Goal: Browse casually

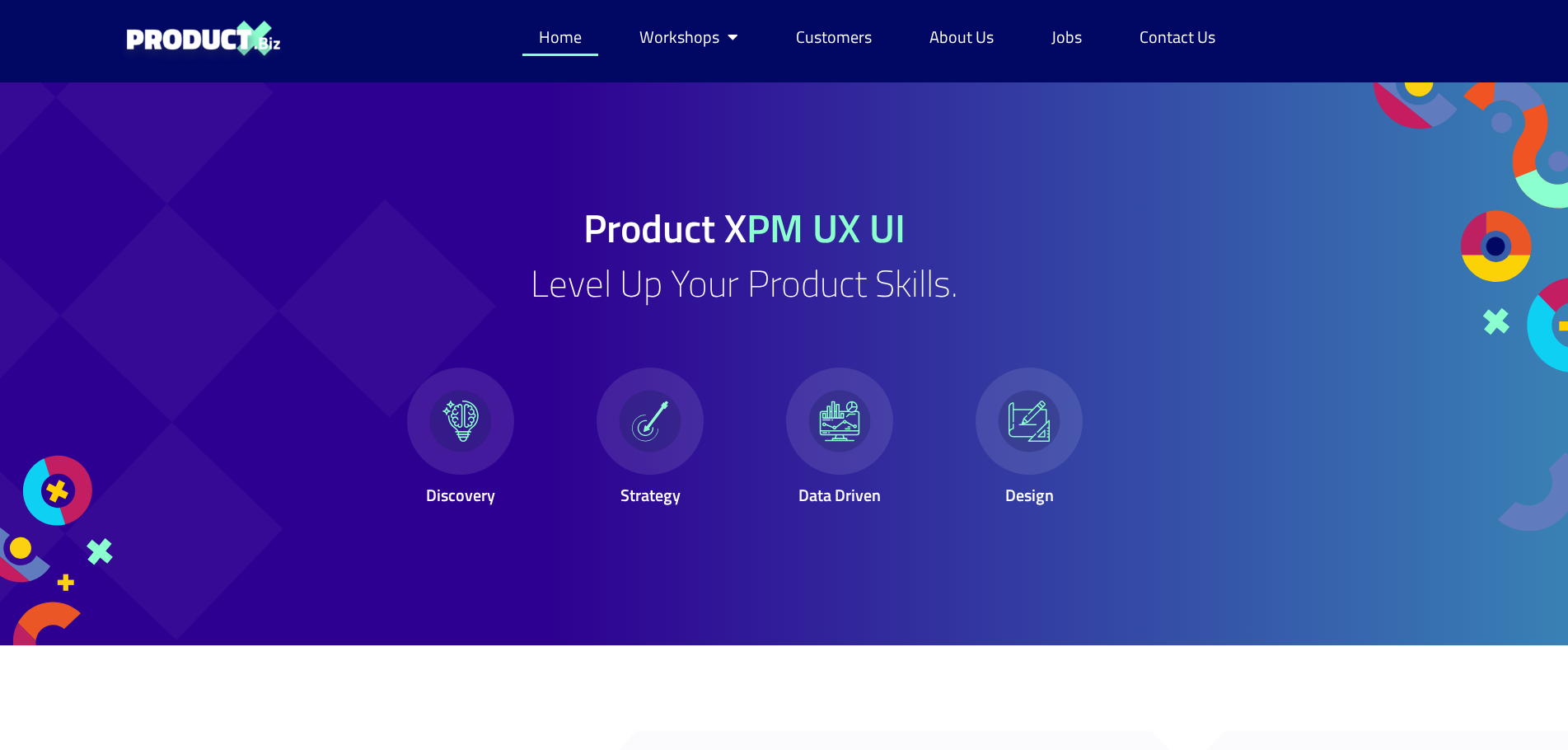
click at [105, 121] on div at bounding box center [118, 364] width 235 height 562
click at [115, 187] on div at bounding box center [118, 364] width 235 height 562
click at [184, 209] on div at bounding box center [118, 364] width 235 height 562
click at [131, 320] on div at bounding box center [118, 364] width 235 height 562
click at [131, 361] on div at bounding box center [118, 364] width 235 height 562
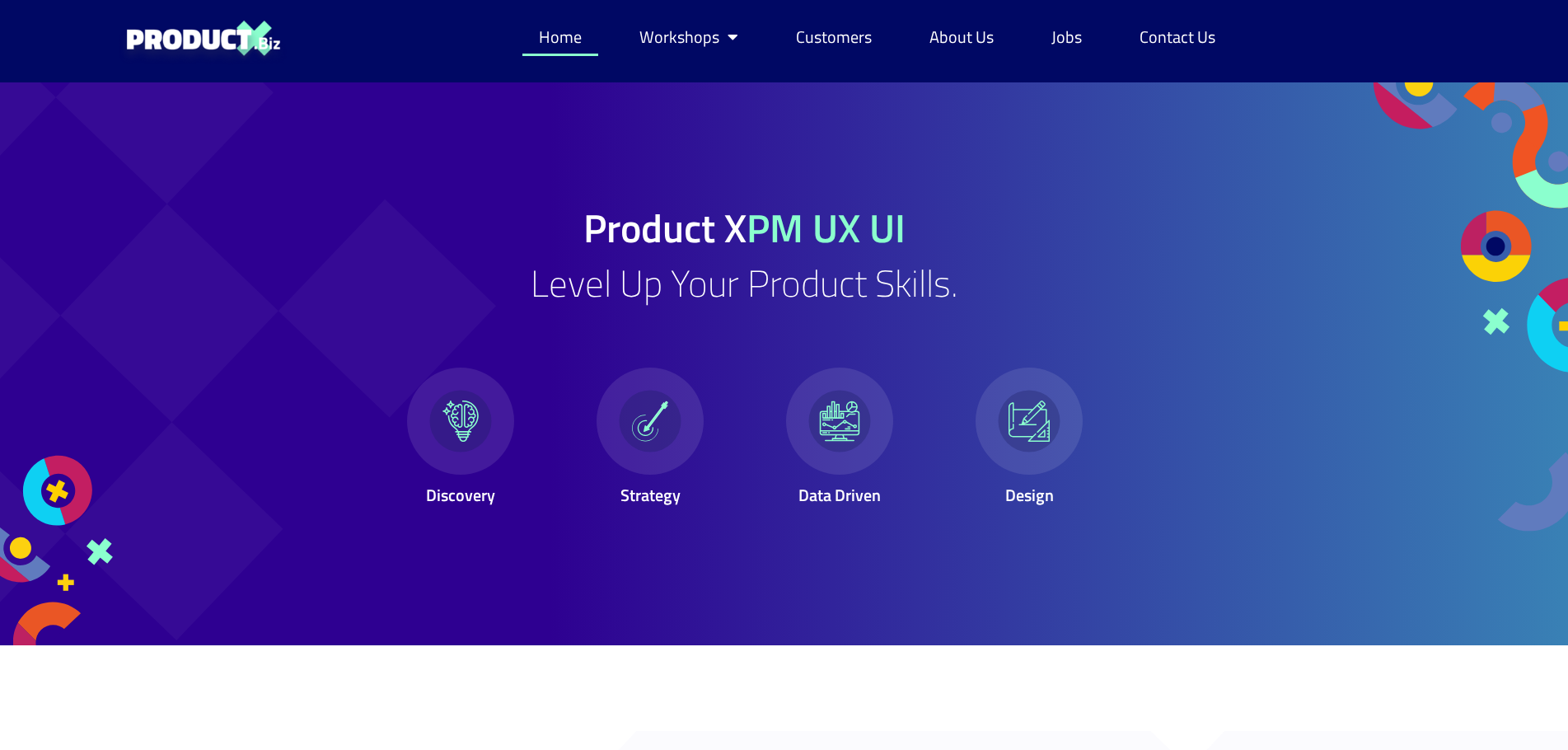
click at [227, 337] on div at bounding box center [118, 364] width 235 height 562
click at [112, 330] on div at bounding box center [118, 364] width 235 height 562
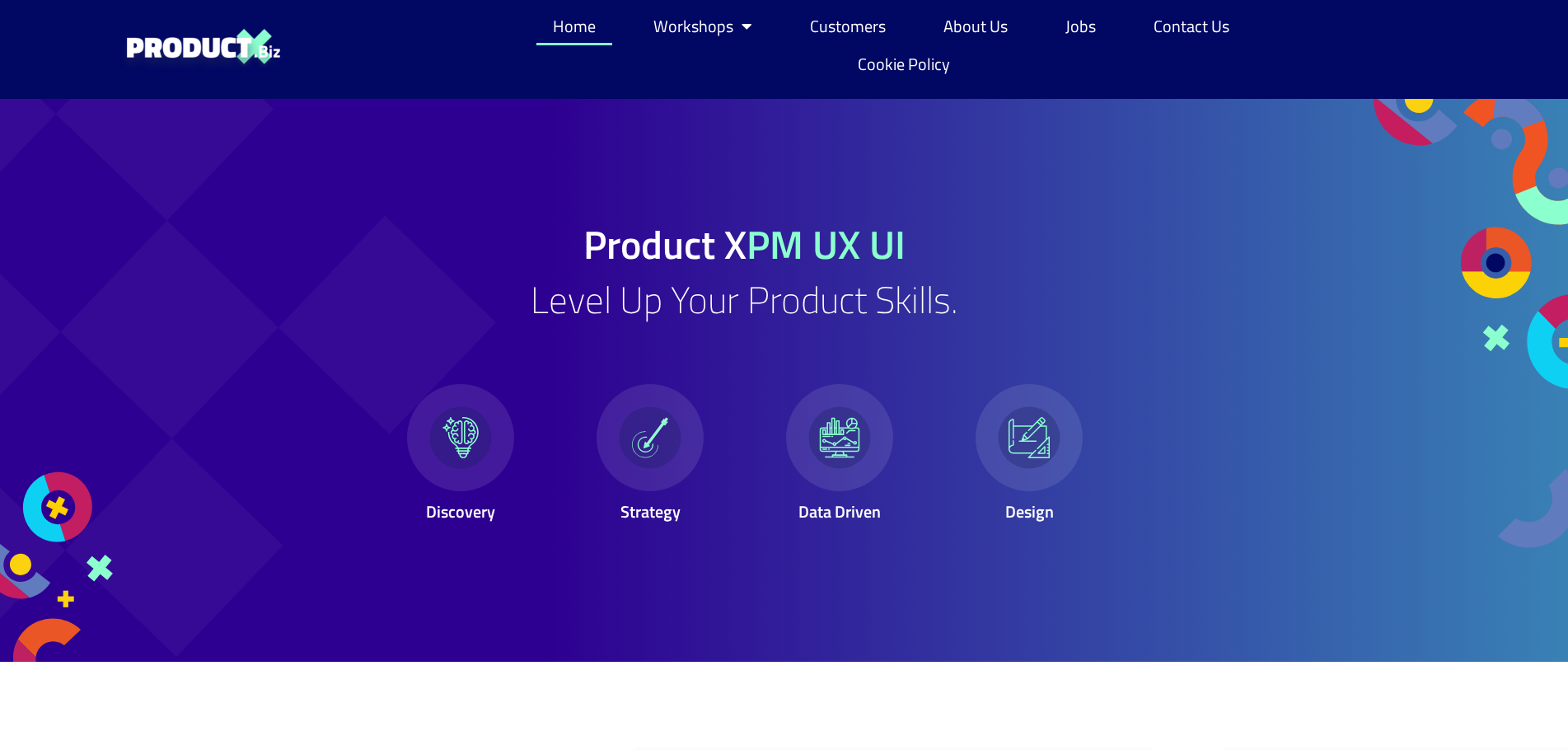
click at [181, 362] on div at bounding box center [118, 380] width 235 height 562
